Goal: Transaction & Acquisition: Purchase product/service

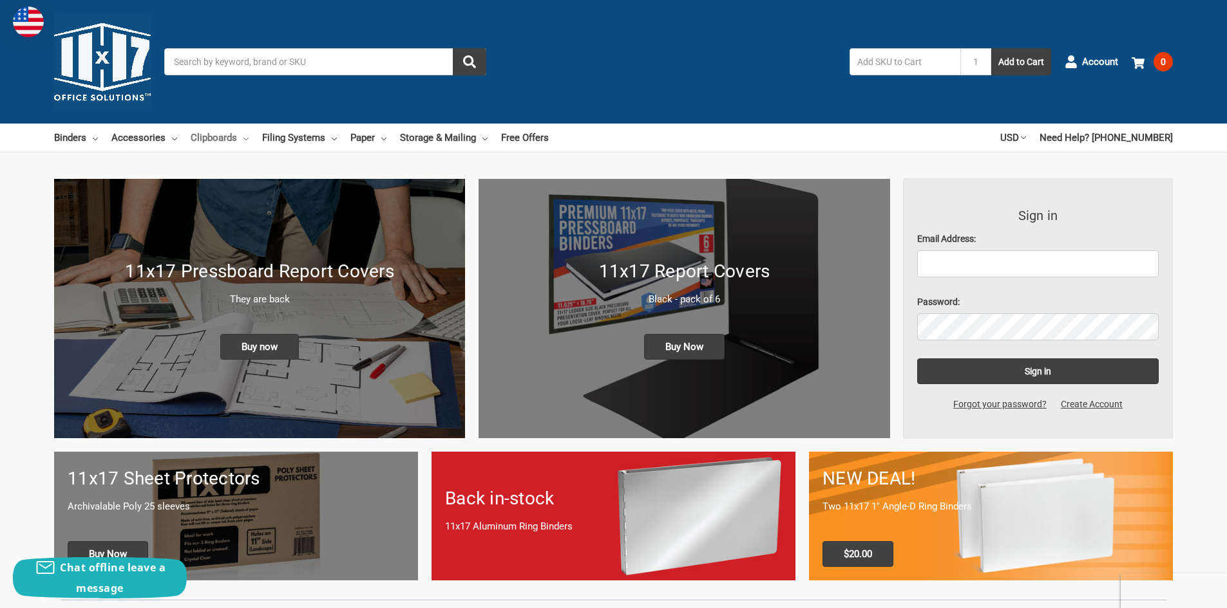
click at [223, 137] on link "Clipboards" at bounding box center [220, 138] width 58 height 28
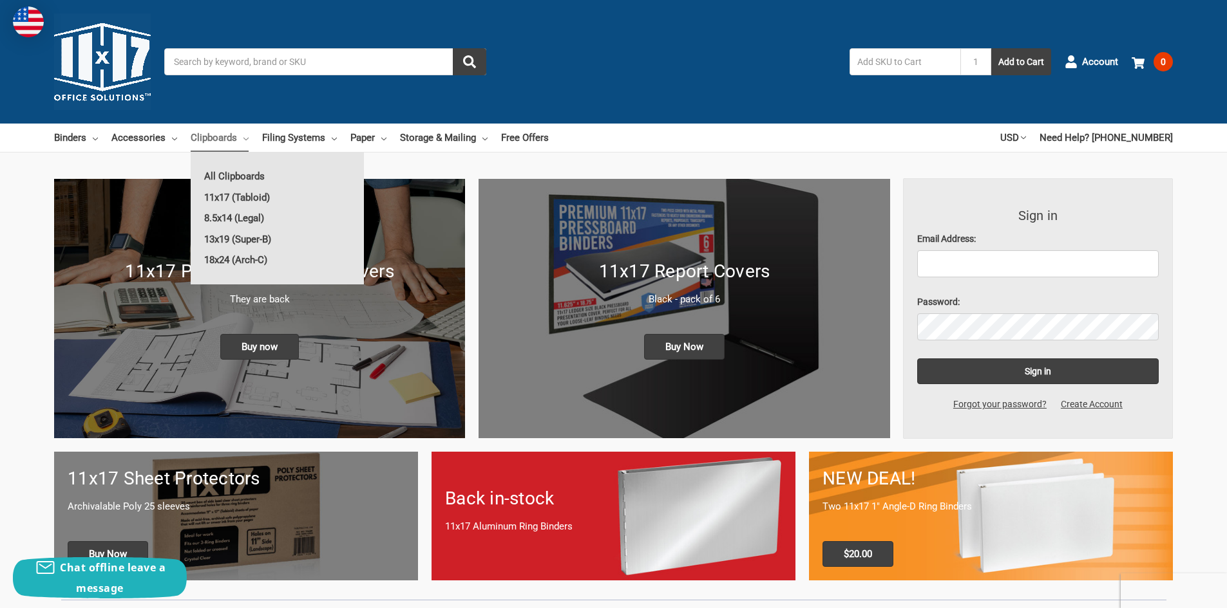
drag, startPoint x: 441, startPoint y: 85, endPoint x: 379, endPoint y: 116, distance: 69.7
click at [440, 85] on div "Toggle menu Search 1 Add to Cart Account 0 Your Cart Your Cart Is Empty. Total …" at bounding box center [613, 62] width 1227 height 124
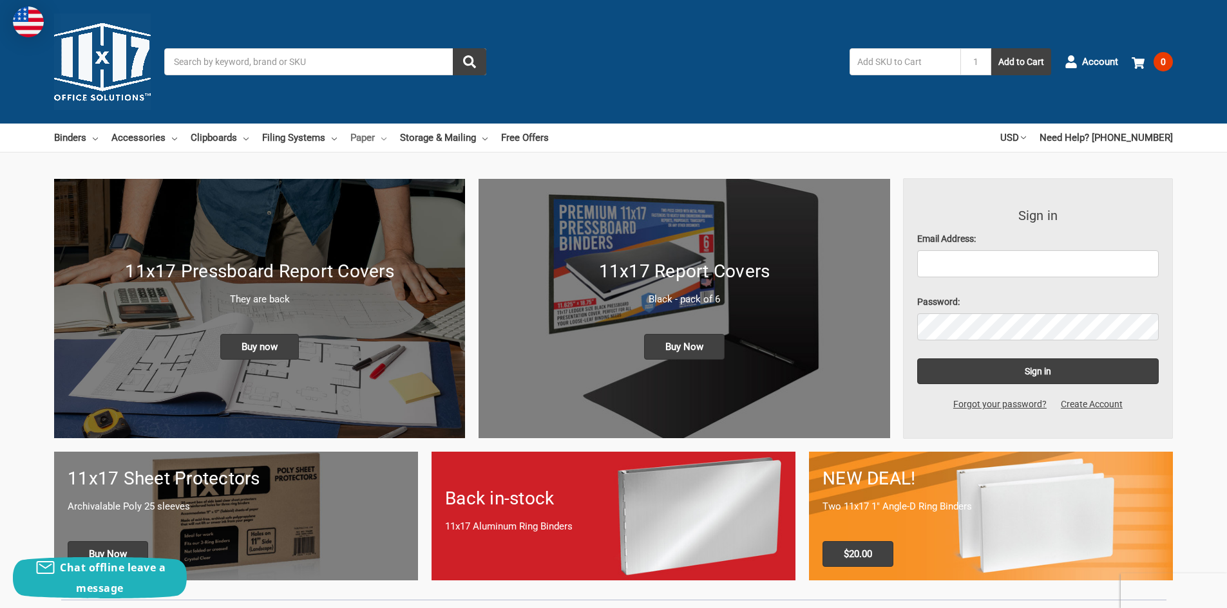
click at [362, 145] on link "Paper" at bounding box center [368, 138] width 36 height 28
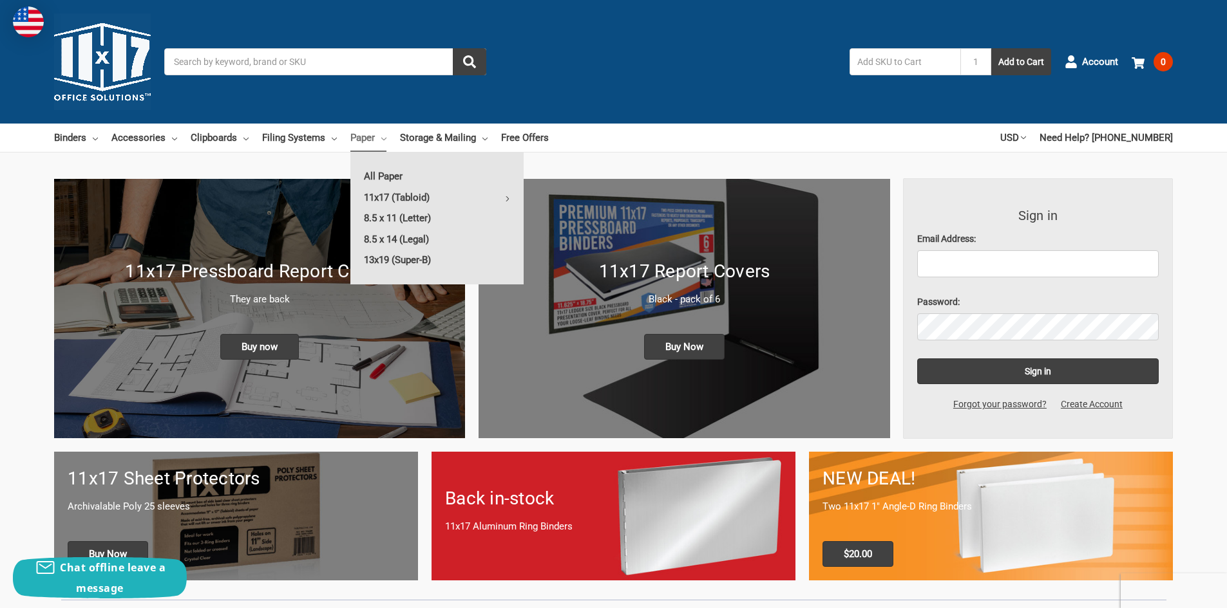
click at [284, 64] on input "Search" at bounding box center [325, 61] width 322 height 27
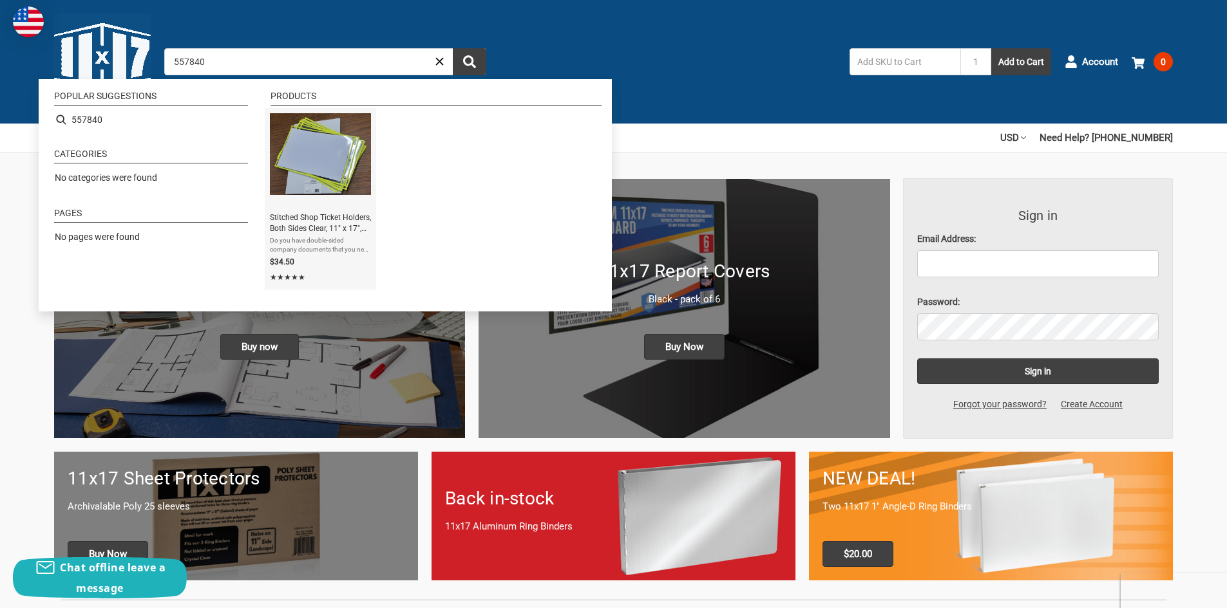
type input "557840"
click at [344, 151] on img "Instant Search Results" at bounding box center [320, 154] width 101 height 82
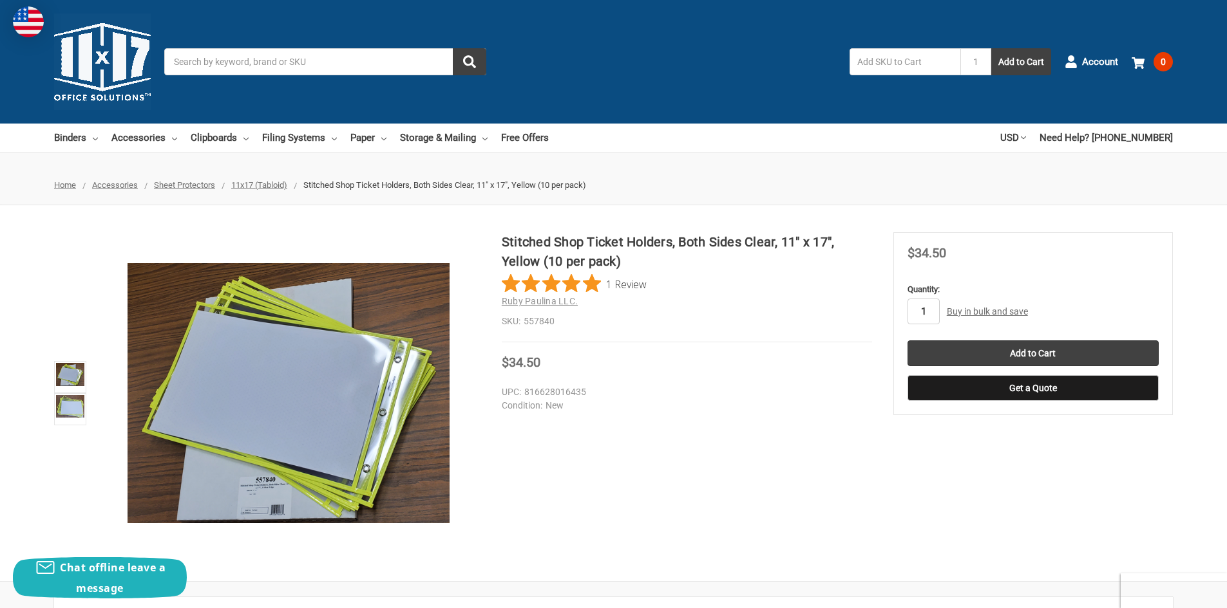
click at [933, 308] on input "1" at bounding box center [923, 312] width 32 height 26
click at [713, 312] on div "Stitched Shop Ticket Holders, Both Sides Clear, 11" x 17", Yellow (10 per pack)…" at bounding box center [687, 287] width 370 height 110
type input "20"
click at [1032, 350] on input "Add to Cart" at bounding box center [1032, 354] width 251 height 26
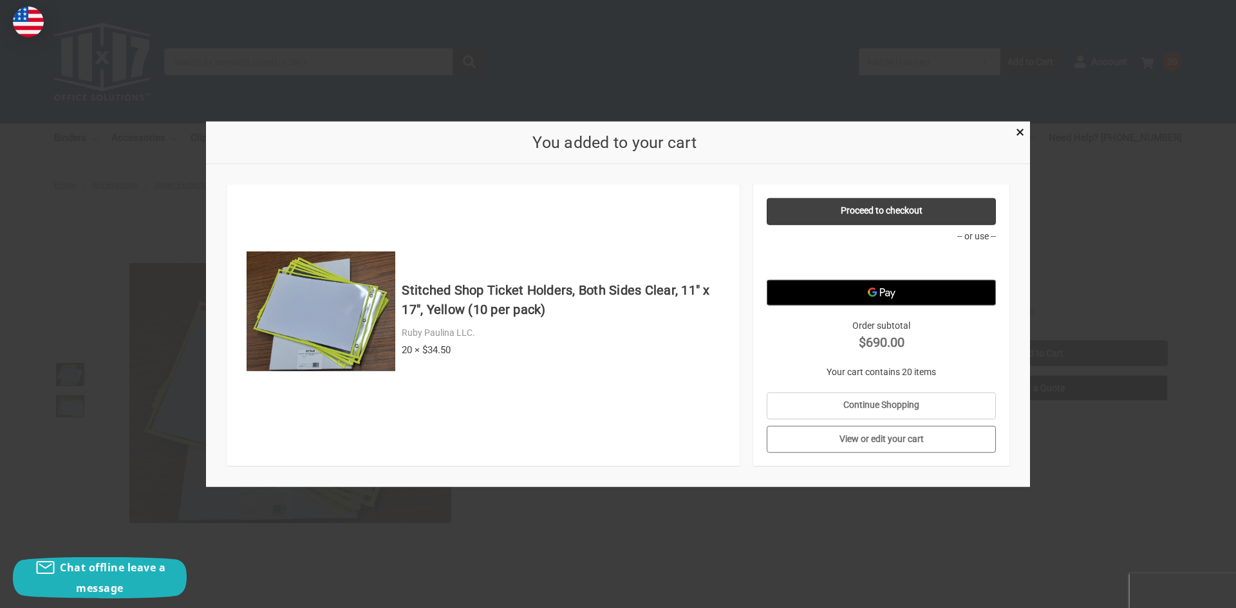
click at [877, 436] on link "View or edit your cart" at bounding box center [882, 439] width 230 height 27
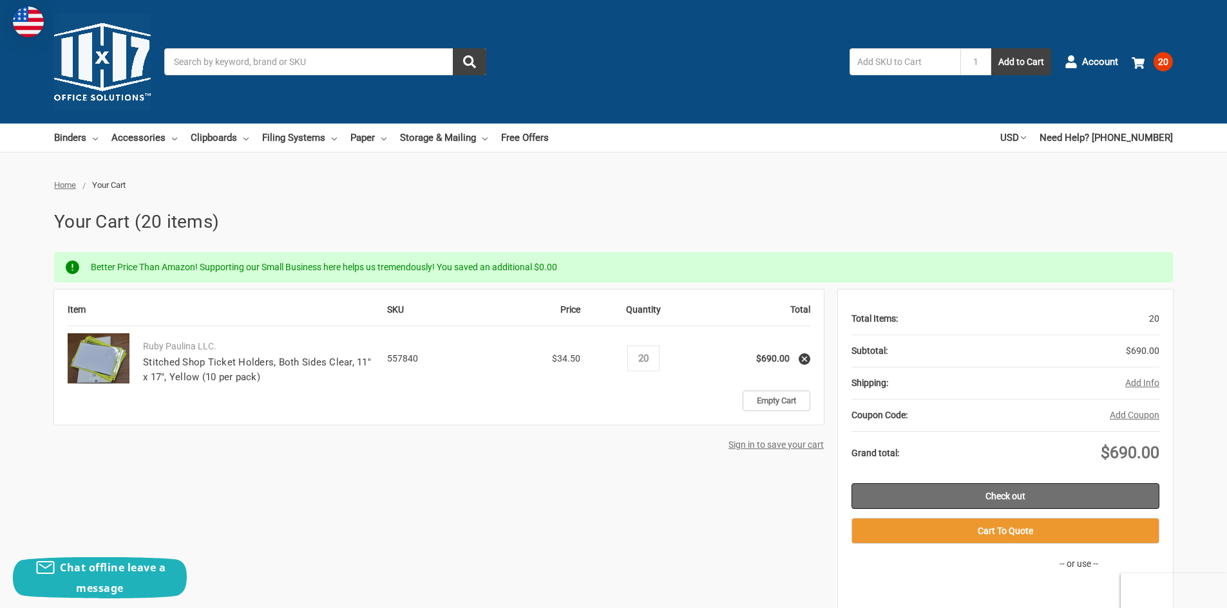
click at [1050, 487] on link "Check out" at bounding box center [1005, 497] width 308 height 26
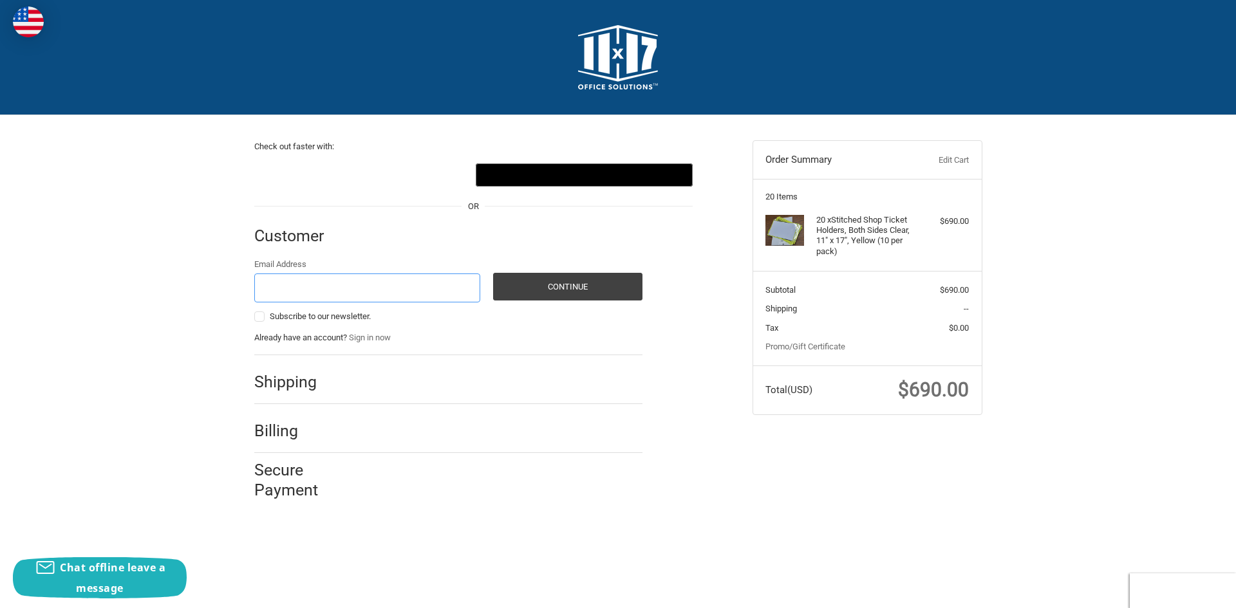
click at [325, 279] on input "Email Address" at bounding box center [367, 288] width 227 height 29
type input "[EMAIL_ADDRESS][DOMAIN_NAME]"
click at [146, 255] on div "Check out faster with: @import url(//[DOMAIN_NAME][URL]) •••••• OR Customer Gue…" at bounding box center [618, 314] width 1236 height 399
click at [613, 284] on button "Continue" at bounding box center [567, 287] width 149 height 28
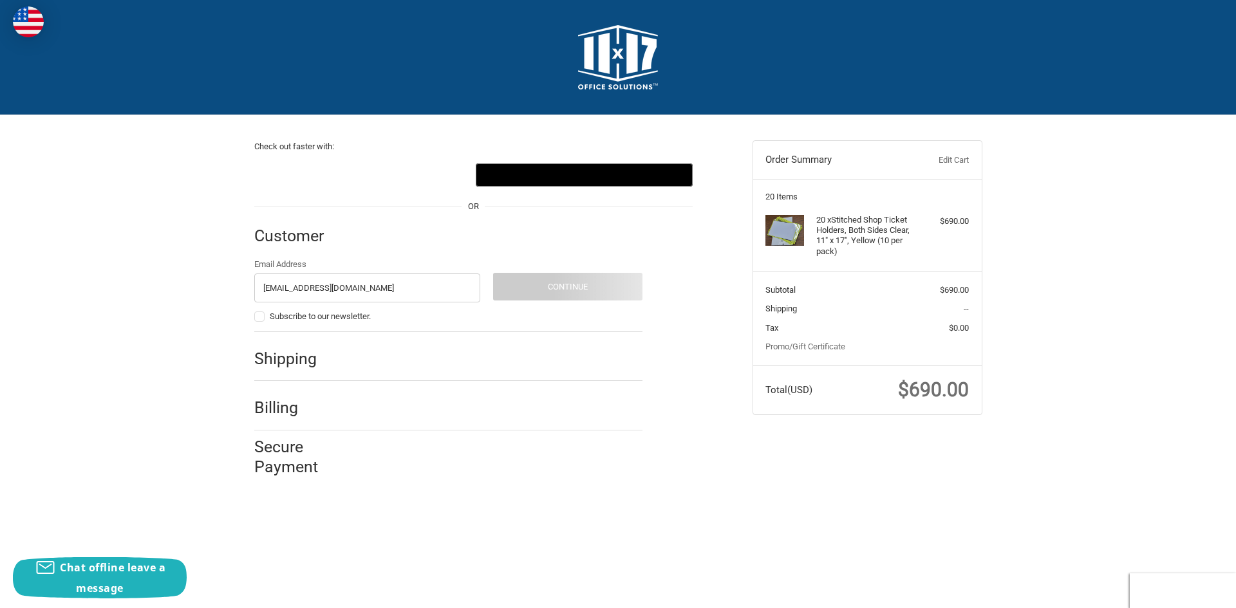
select select "US"
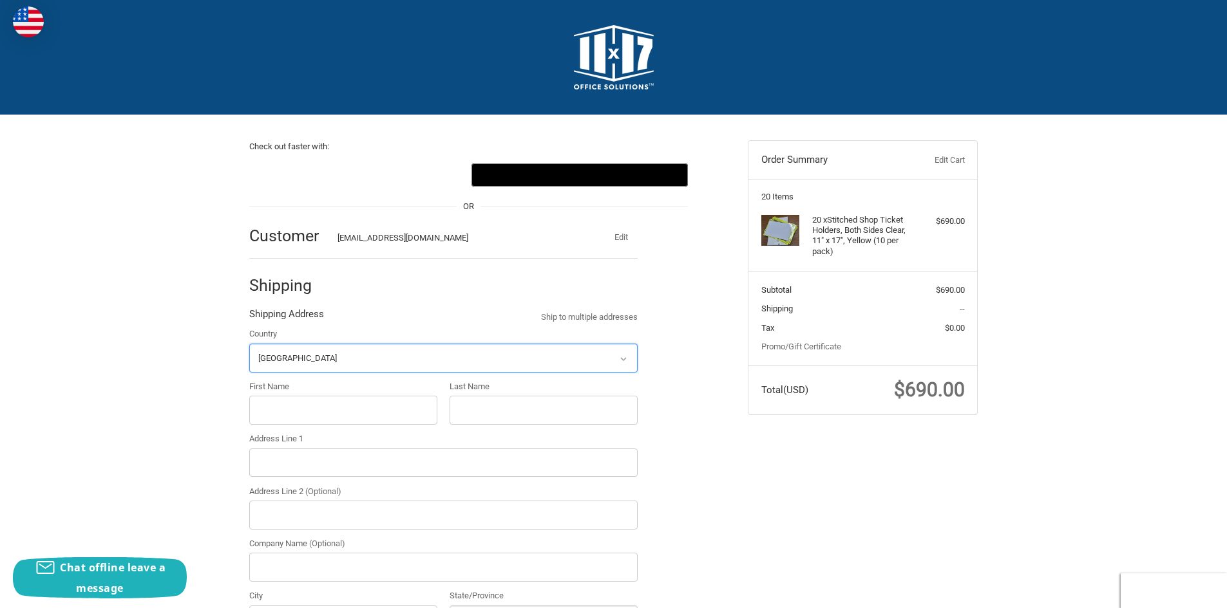
scroll to position [137, 0]
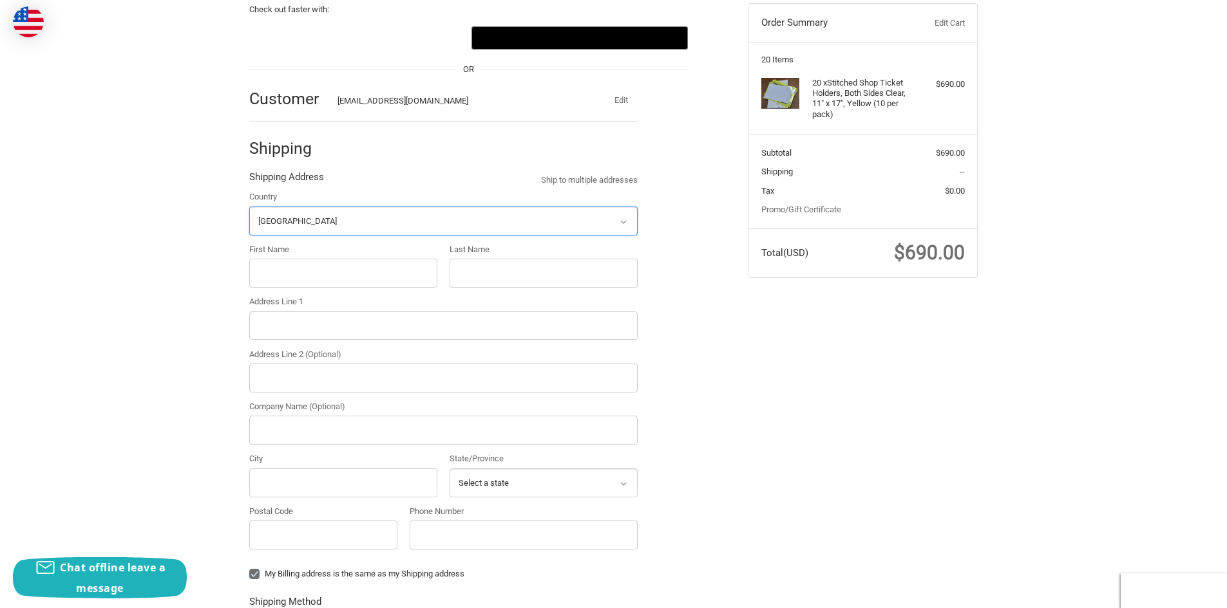
click at [310, 221] on select "Select a country [GEOGRAPHIC_DATA] [GEOGRAPHIC_DATA] [GEOGRAPHIC_DATA] [GEOGRAP…" at bounding box center [443, 221] width 388 height 29
click at [122, 225] on div "Check out faster with: @import url(//[DOMAIN_NAME][URL]) •••••• OR Customer [EM…" at bounding box center [613, 452] width 1227 height 948
click at [284, 279] on input "First Name" at bounding box center [343, 273] width 188 height 29
type input "[PERSON_NAME]"
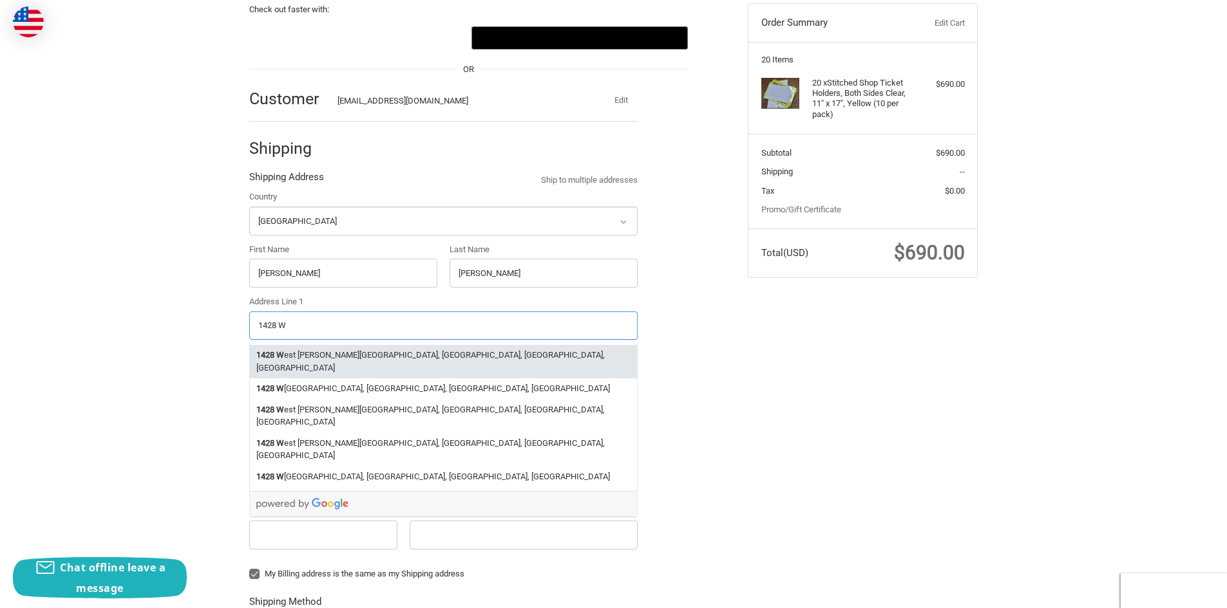
click at [337, 359] on li "[STREET_ADDRESS][PERSON_NAME]" at bounding box center [443, 361] width 387 height 33
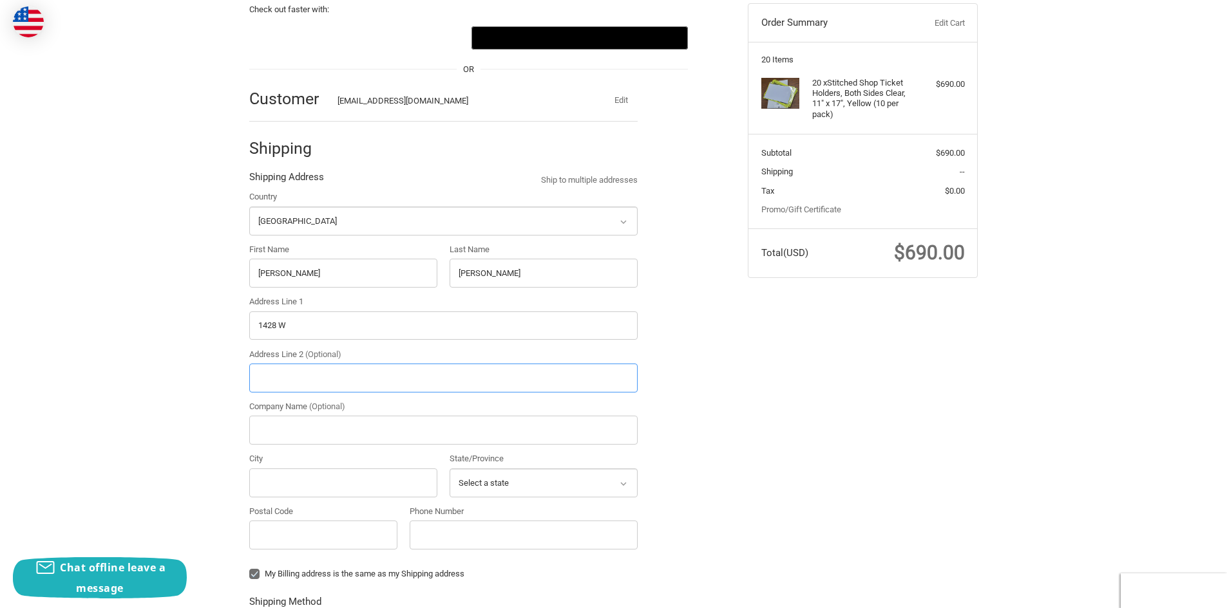
type input "[STREET_ADDRESS][PERSON_NAME]"
type input "[GEOGRAPHIC_DATA]"
select select "IN"
type input "46221"
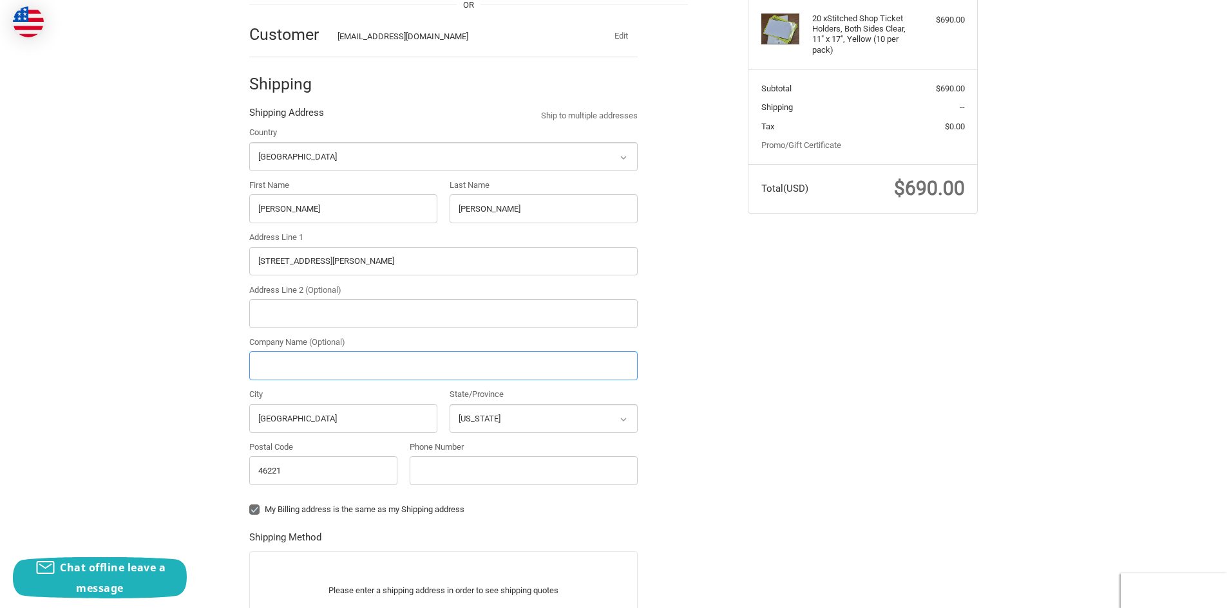
click at [314, 368] on input "Company Name (Optional)" at bounding box center [443, 366] width 388 height 29
type input "BMWC Constructors"
click at [201, 374] on div "Check out faster with: @import url(//[DOMAIN_NAME][URL]) •••••• OR Customer [EM…" at bounding box center [613, 388] width 1227 height 948
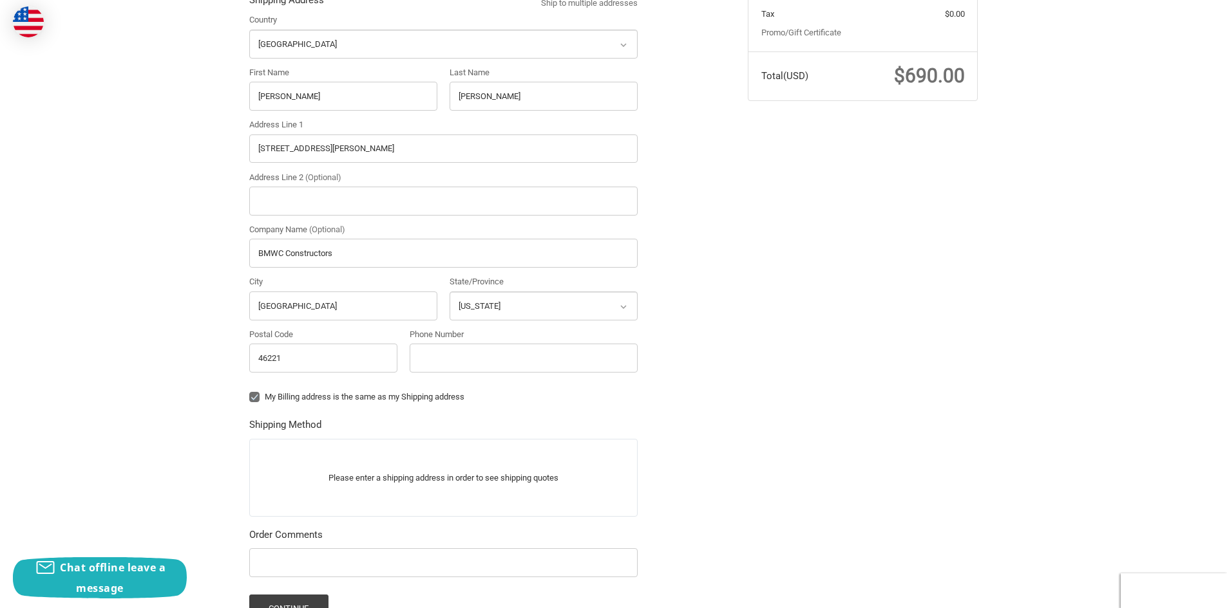
scroll to position [330, 0]
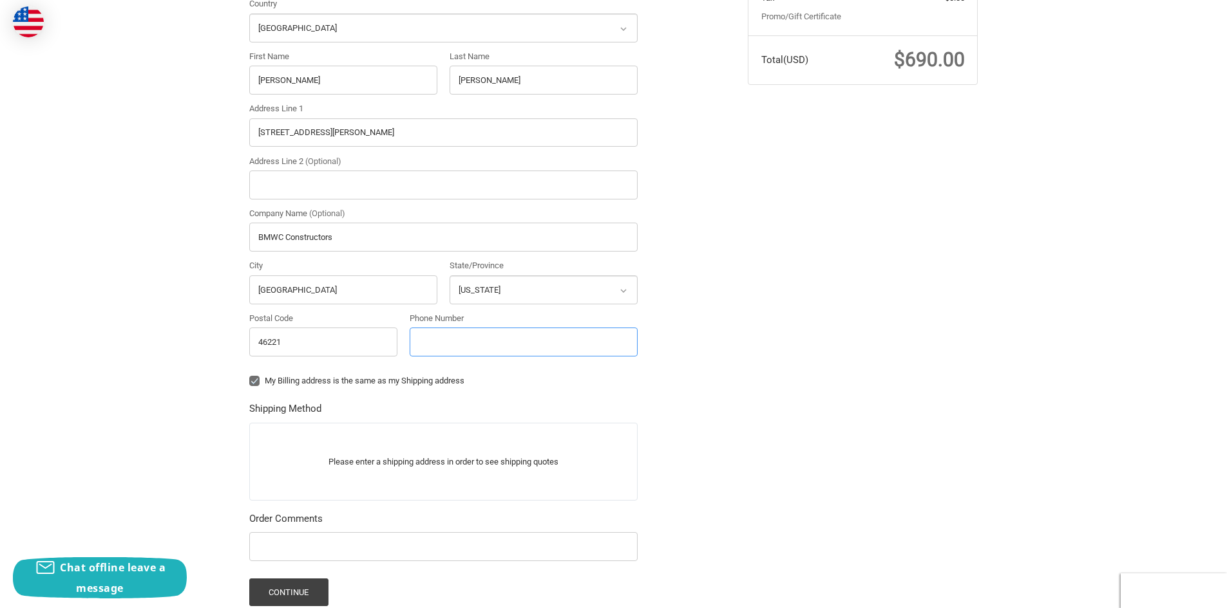
click at [490, 339] on input "Phone Number" at bounding box center [524, 342] width 228 height 29
click at [287, 375] on div "My Billing address is the same as my Shipping address" at bounding box center [443, 383] width 388 height 17
click at [255, 381] on label "My Billing address is the same as my Shipping address" at bounding box center [443, 381] width 388 height 10
click at [250, 375] on input "My Billing address is the same as my Shipping address" at bounding box center [249, 375] width 1 height 1
checkbox input "false"
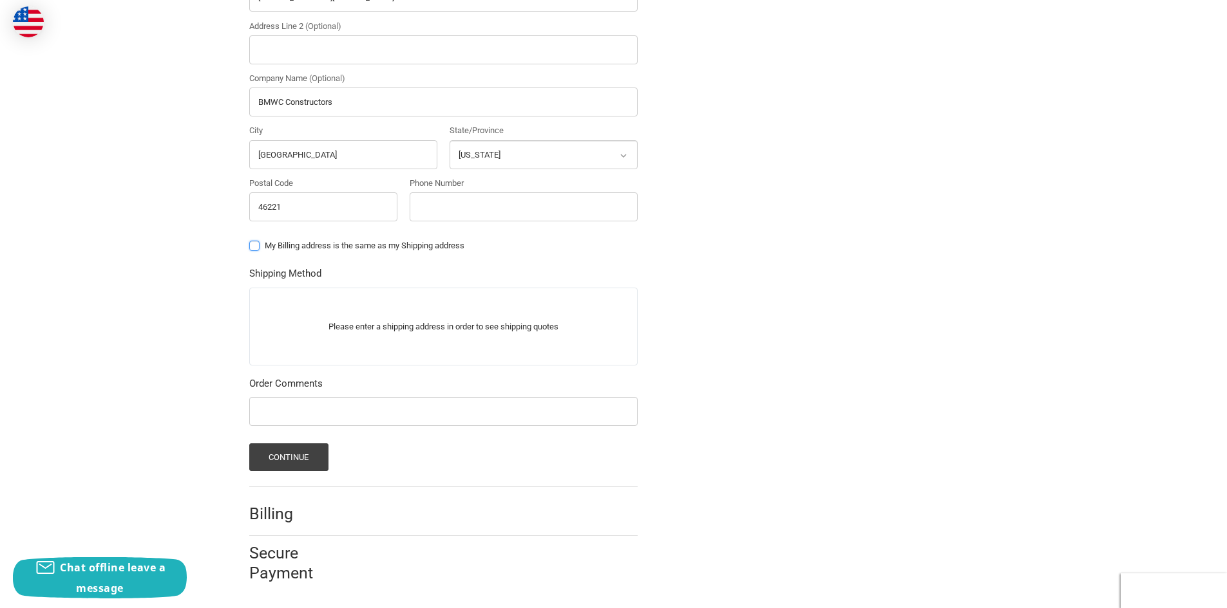
scroll to position [467, 0]
click at [507, 207] on input "Phone Number" at bounding box center [524, 205] width 228 height 29
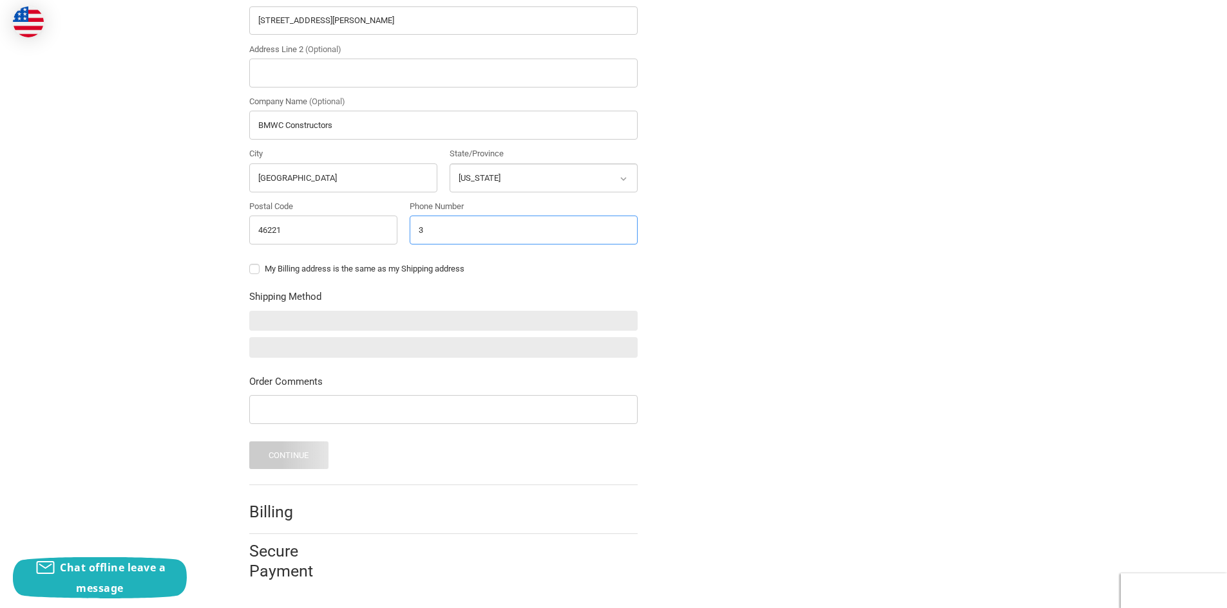
scroll to position [442, 0]
type input "[PHONE_NUMBER]"
click at [352, 399] on input "Order Comments" at bounding box center [443, 409] width 388 height 29
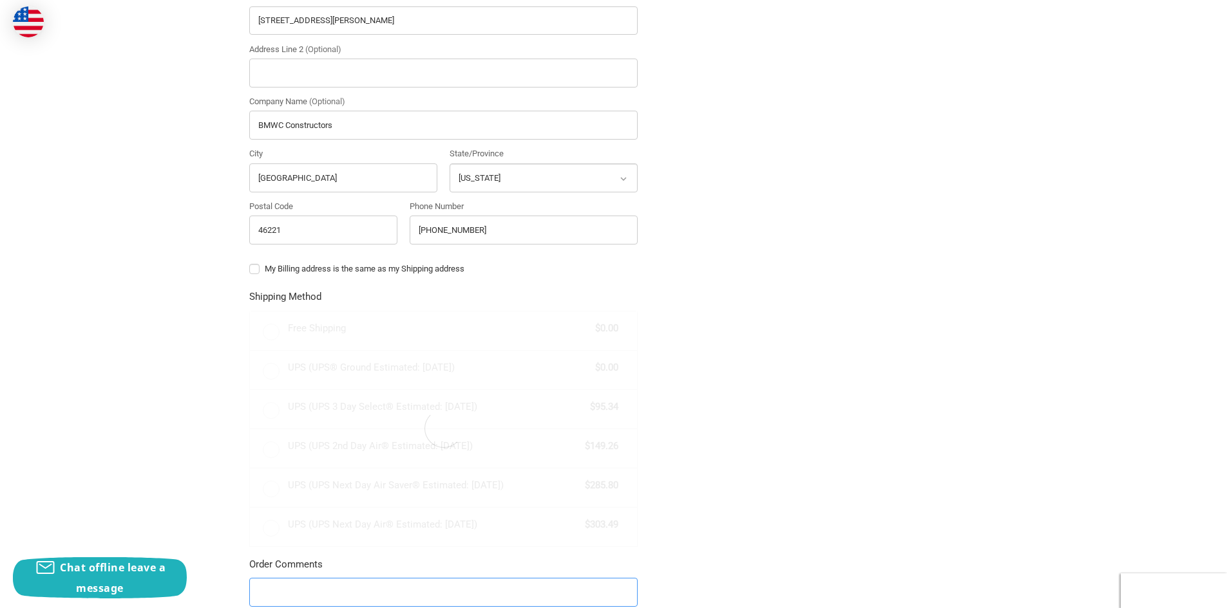
radio input "true"
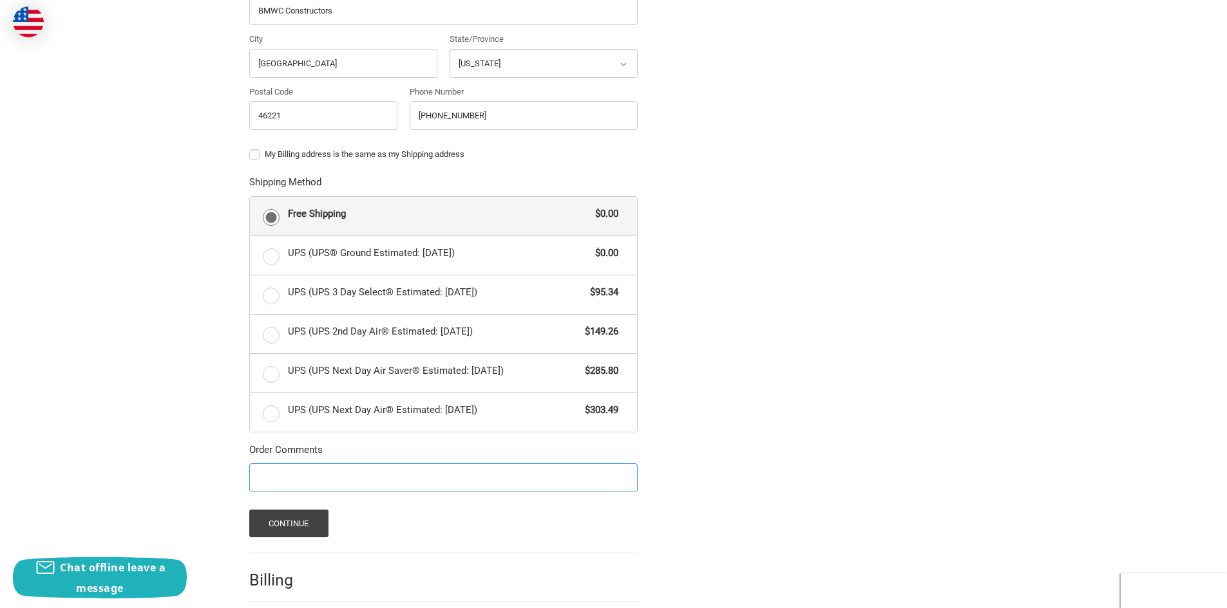
scroll to position [625, 0]
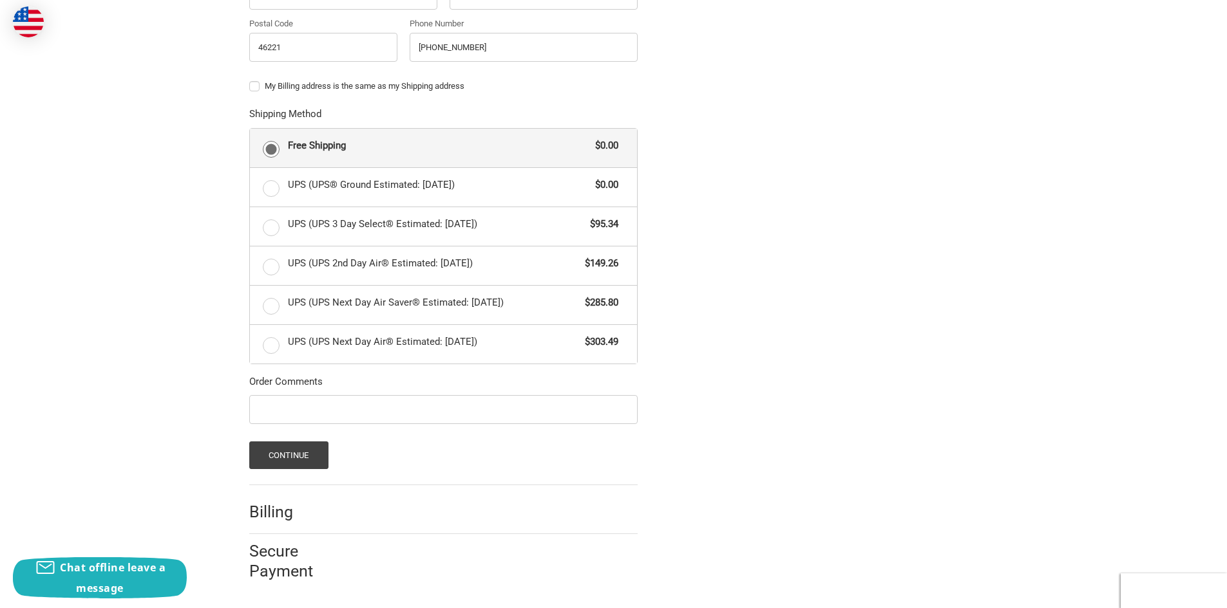
click at [282, 440] on form "Country Select a country [GEOGRAPHIC_DATA] [GEOGRAPHIC_DATA] [GEOGRAPHIC_DATA] …" at bounding box center [443, 86] width 388 height 766
click at [275, 458] on button "Continue" at bounding box center [288, 456] width 79 height 28
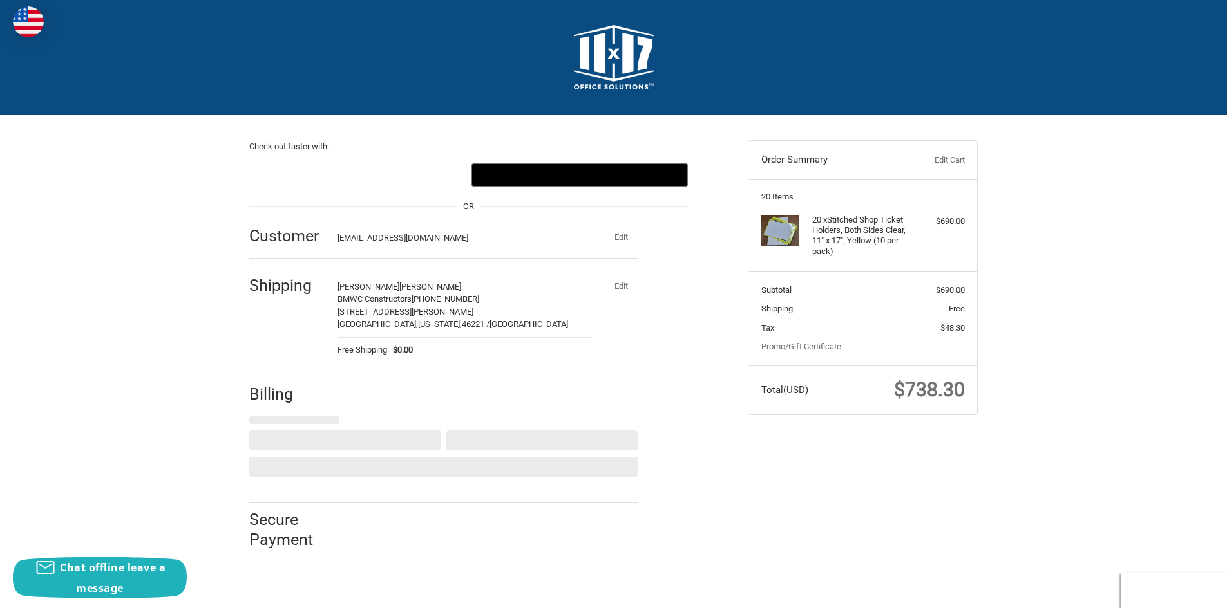
scroll to position [0, 0]
select select "US"
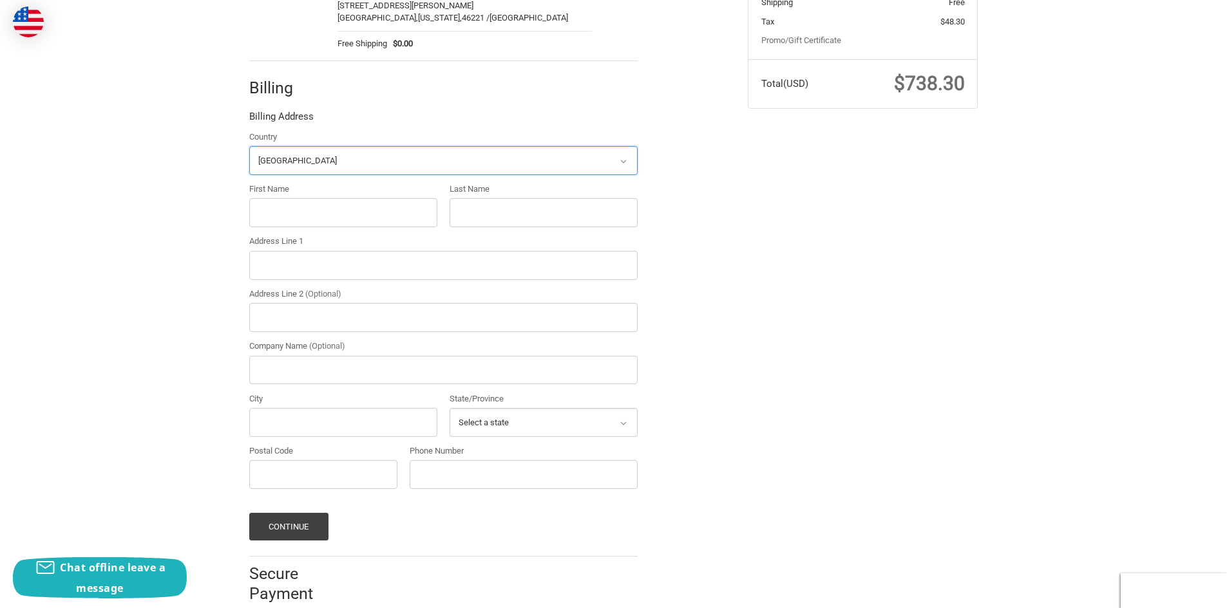
scroll to position [307, 0]
click at [280, 211] on input "First Name" at bounding box center [343, 212] width 188 height 29
type input "[PERSON_NAME]"
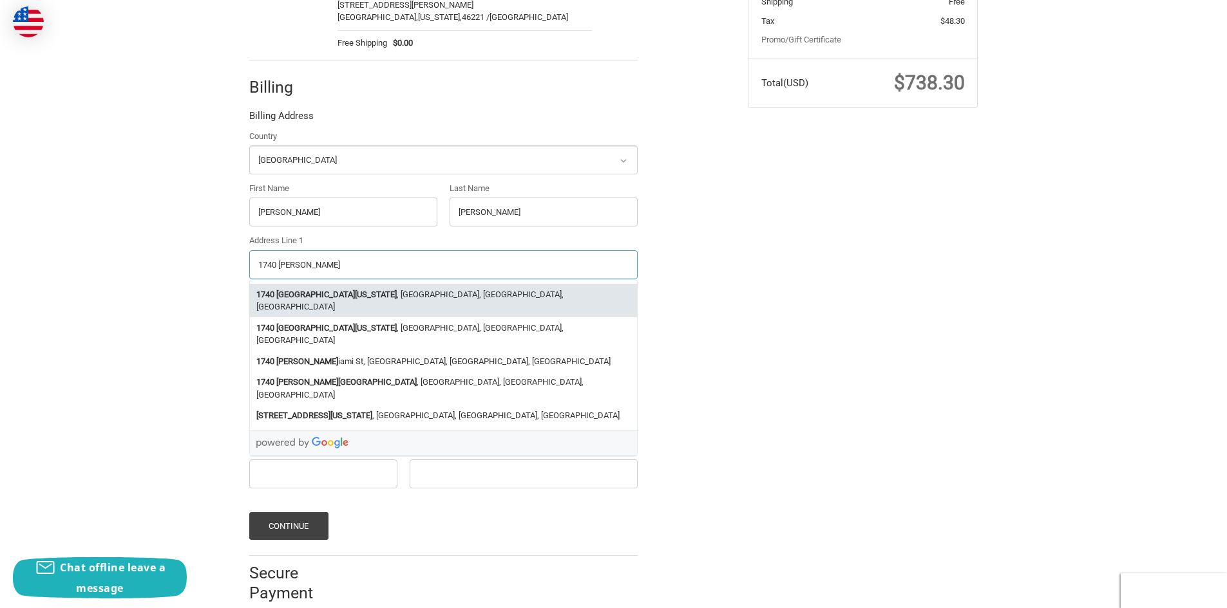
click at [358, 294] on li "[STREET_ADDRESS][US_STATE]" at bounding box center [443, 300] width 387 height 33
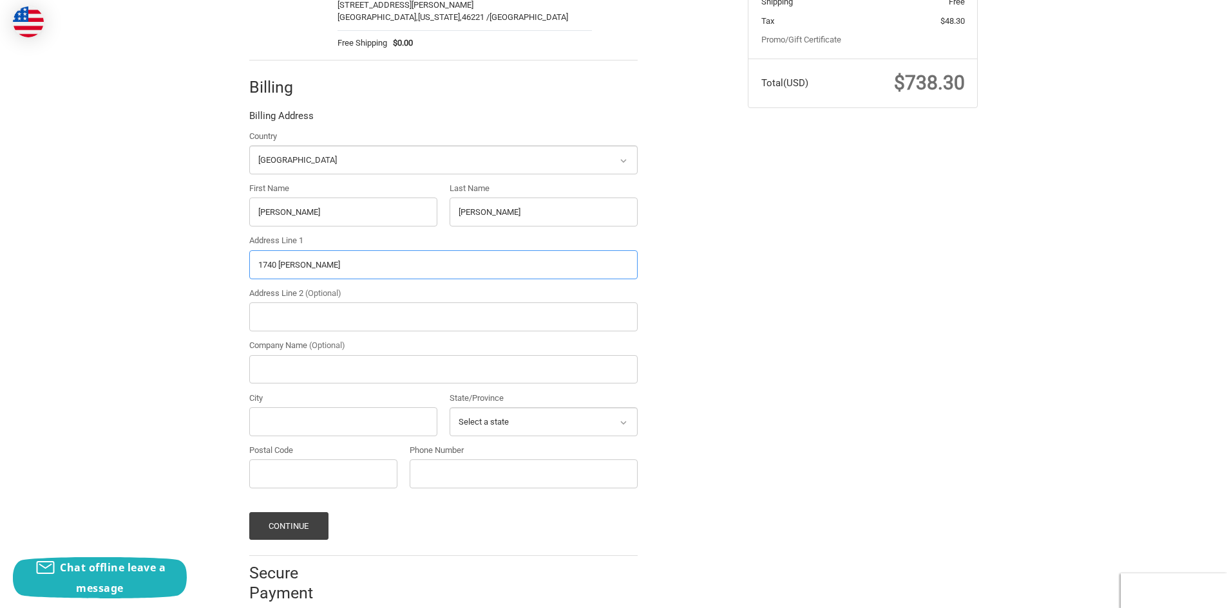
type input "[STREET_ADDRESS][US_STATE]"
type input "[GEOGRAPHIC_DATA]"
select select "IN"
type input "46222"
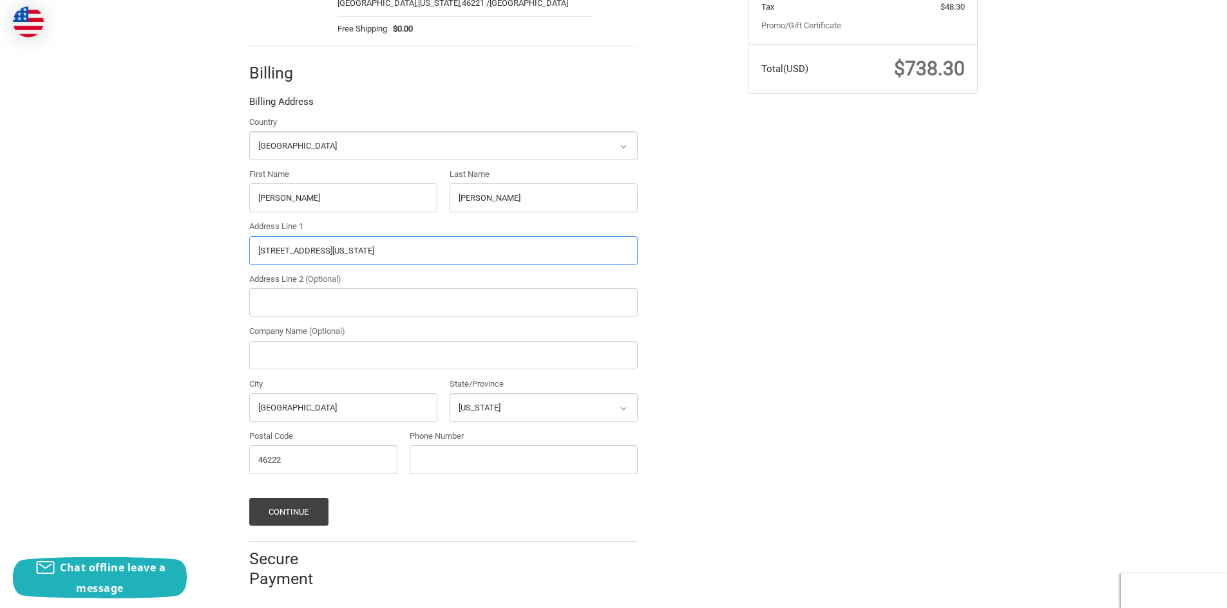
scroll to position [329, 0]
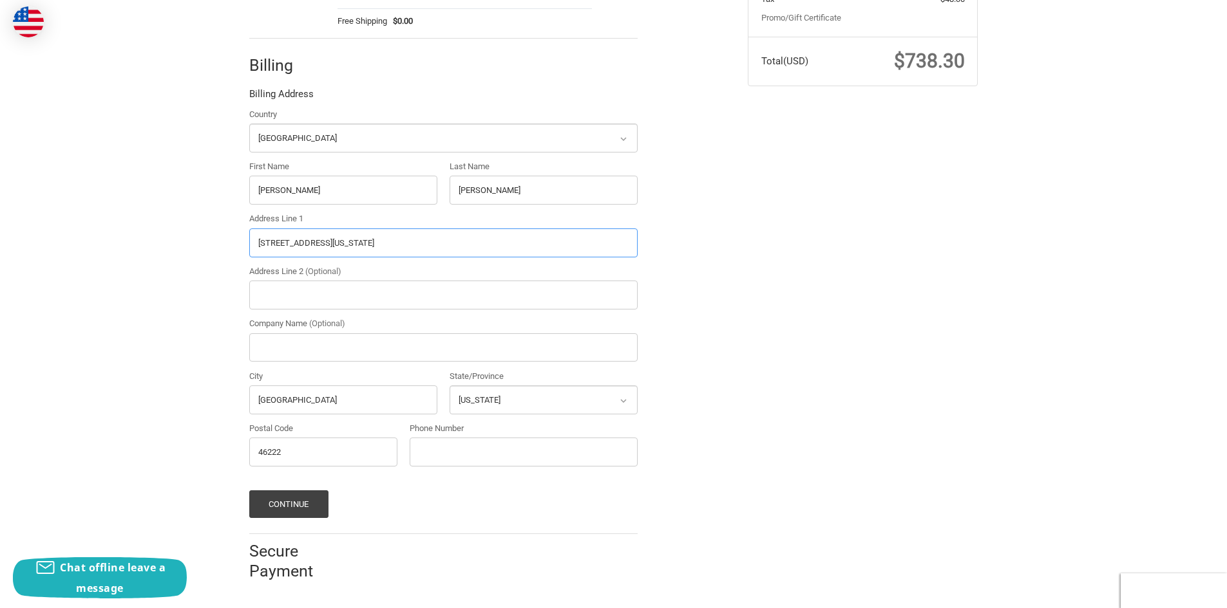
type input "[STREET_ADDRESS][US_STATE]"
click at [485, 451] on input "Phone Number" at bounding box center [524, 452] width 228 height 29
type input "[PHONE_NUMBER]"
click at [280, 500] on button "Continue" at bounding box center [288, 505] width 79 height 28
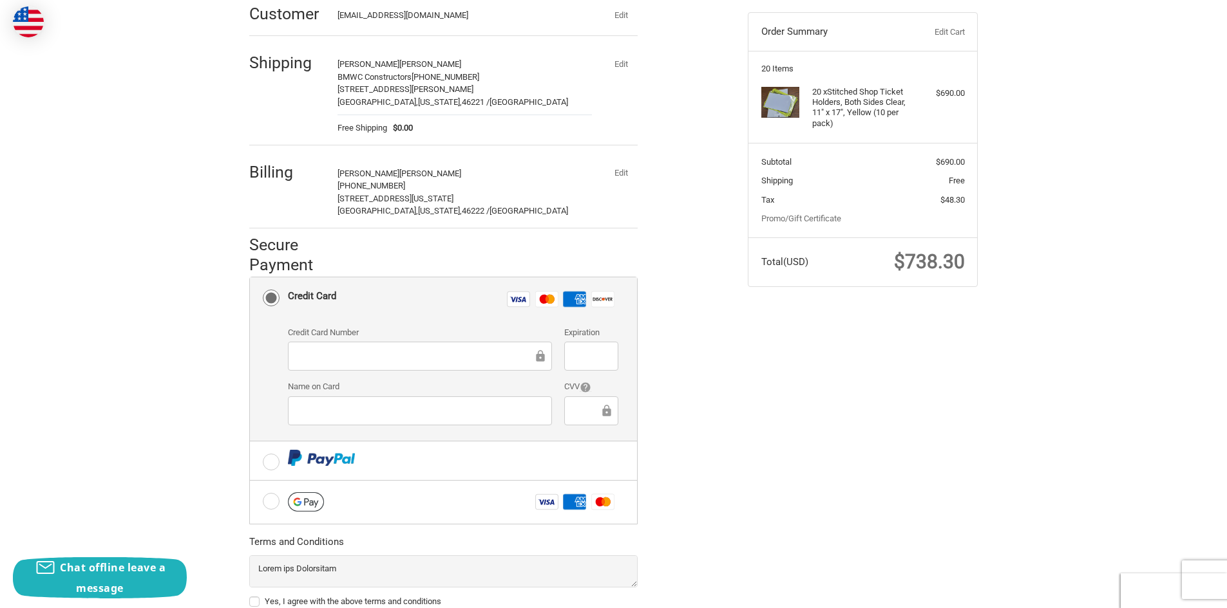
scroll to position [129, 0]
click at [345, 419] on div at bounding box center [420, 410] width 264 height 29
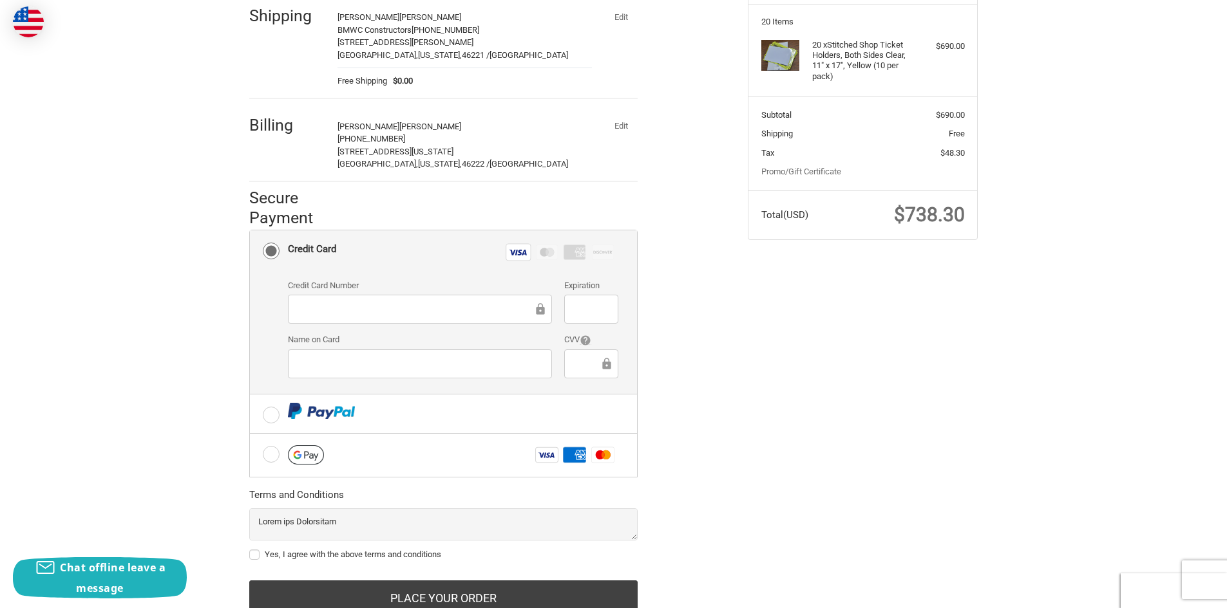
scroll to position [224, 0]
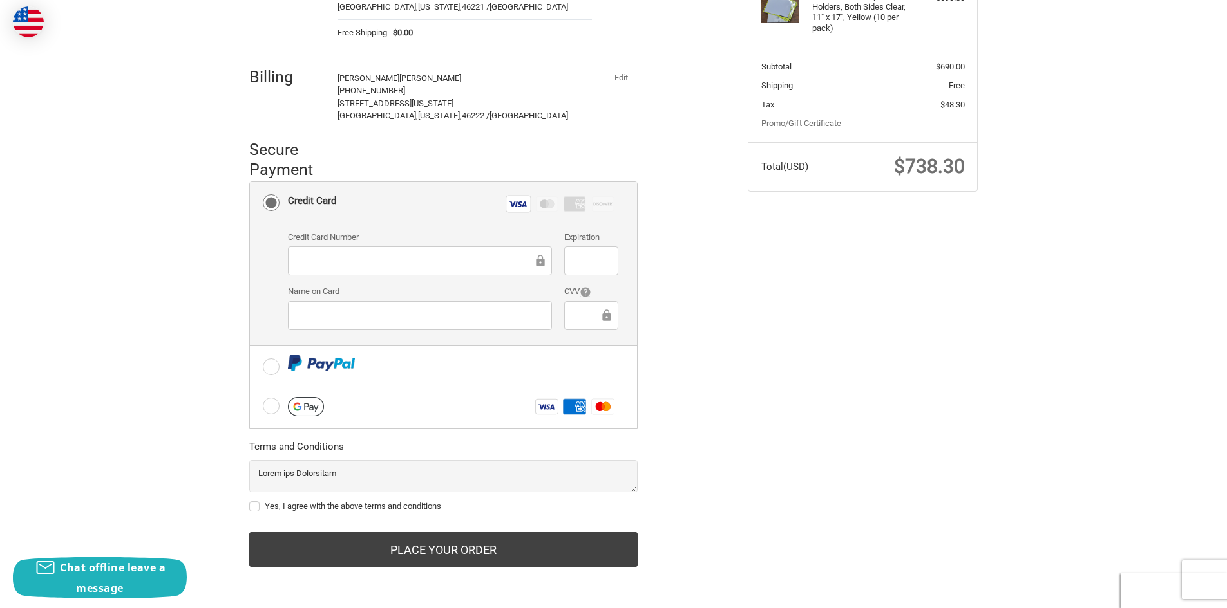
click at [151, 380] on div "Check out faster with: @import url(//[DOMAIN_NAME][URL]) •••••• OR Customer [EM…" at bounding box center [613, 244] width 1227 height 704
click at [273, 502] on label "Yes, I agree with the above terms and conditions" at bounding box center [443, 507] width 388 height 10
click at [250, 501] on input "Yes, I agree with the above terms and conditions" at bounding box center [249, 500] width 1 height 1
checkbox input "true"
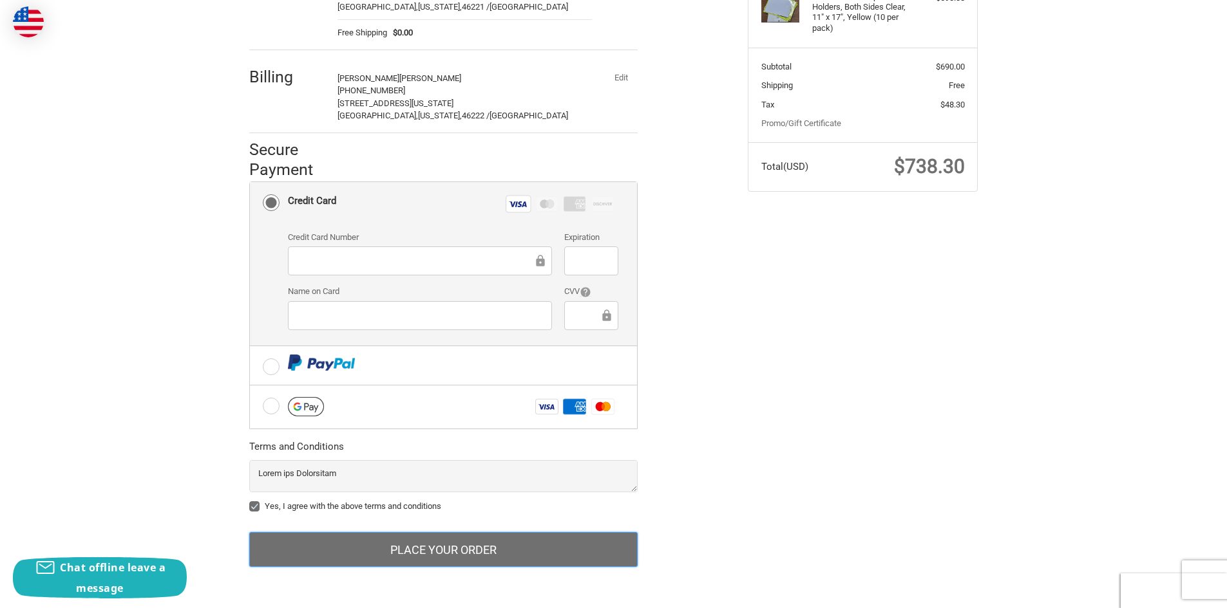
click at [518, 550] on button "Place Your Order" at bounding box center [443, 549] width 388 height 35
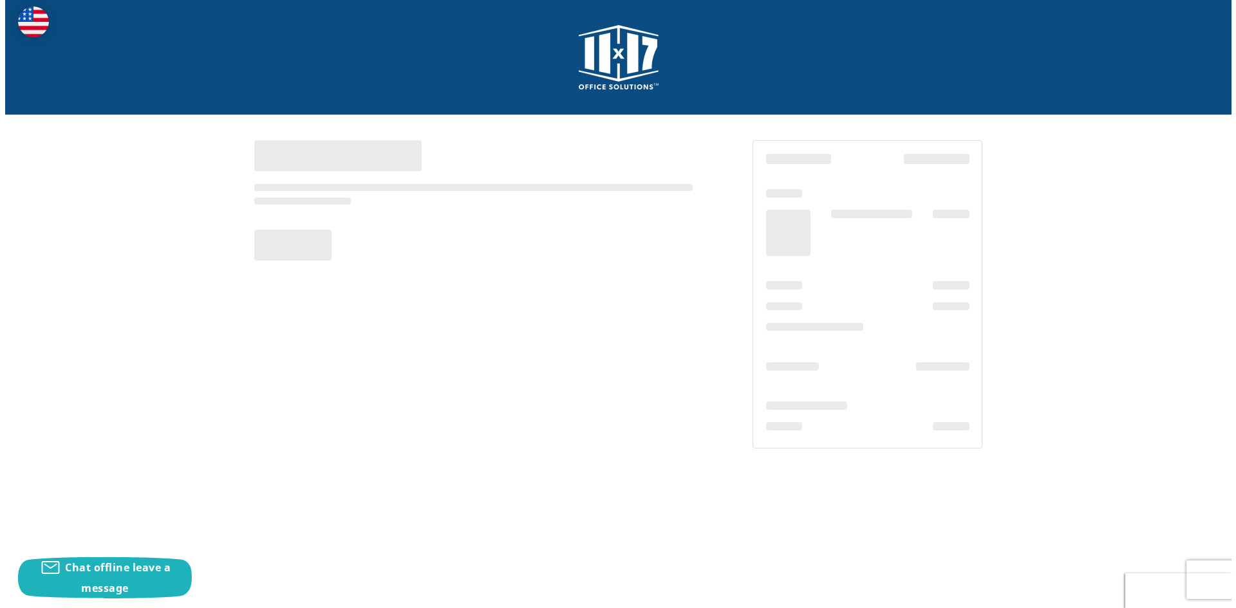
scroll to position [0, 0]
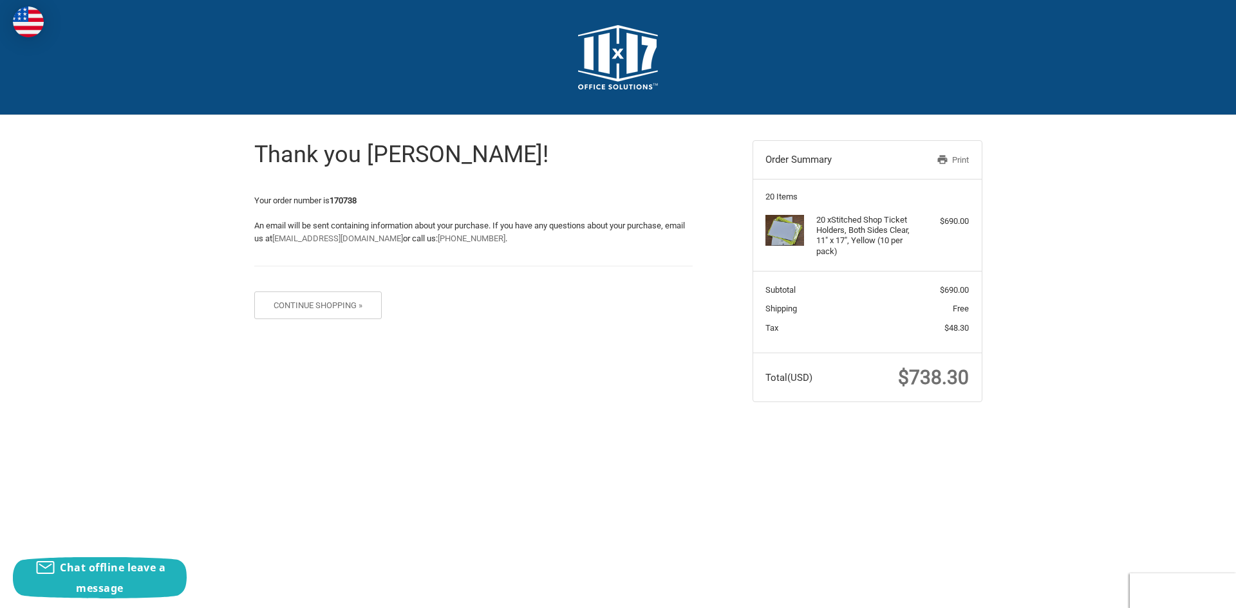
click at [954, 157] on link "Print" at bounding box center [936, 160] width 66 height 13
